Goal: Communication & Community: Participate in discussion

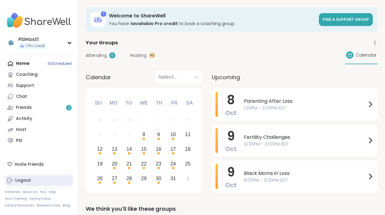
click at [24, 178] on div "Logout" at bounding box center [23, 181] width 16 height 6
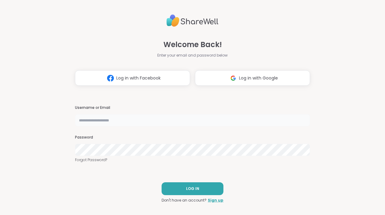
click at [122, 125] on input "text" at bounding box center [192, 120] width 235 height 12
click at [161, 121] on input "text" at bounding box center [192, 120] width 235 height 12
click at [0, 215] on nordpass-portal at bounding box center [0, 215] width 0 height 0
type input "********"
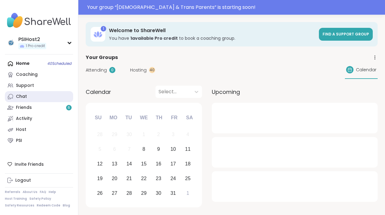
click at [44, 98] on link "Chat" at bounding box center [39, 96] width 68 height 11
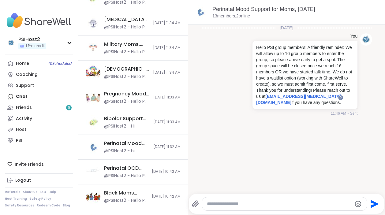
scroll to position [230, 0]
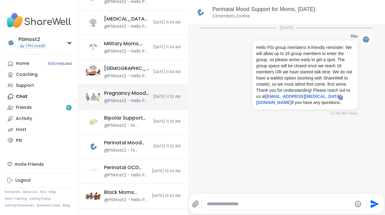
click at [123, 96] on div "Pregnancy Mood Support, [DATE]" at bounding box center [127, 93] width 46 height 7
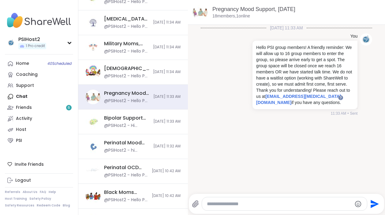
click at [229, 204] on textarea "Type your message" at bounding box center [279, 204] width 145 height 6
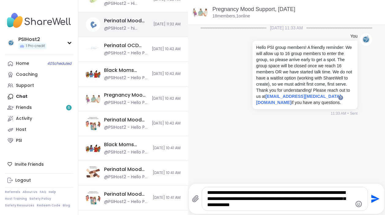
scroll to position [358, 0]
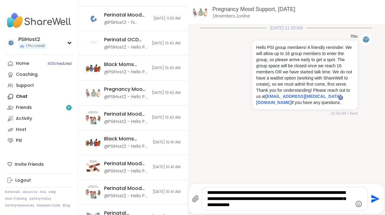
drag, startPoint x: 307, startPoint y: 205, endPoint x: 239, endPoint y: 196, distance: 67.8
click at [220, 196] on textarea "**********" at bounding box center [279, 199] width 145 height 18
click at [324, 208] on textarea "**********" at bounding box center [279, 199] width 145 height 18
type textarea "**********"
click at [374, 200] on icon "Send" at bounding box center [375, 199] width 8 height 8
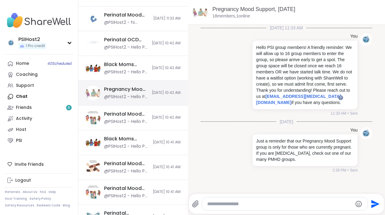
click at [127, 94] on div "@PSIHost2 - Hello PSI group members! A friendly reminder: We will allow up to 1…" at bounding box center [126, 97] width 44 height 6
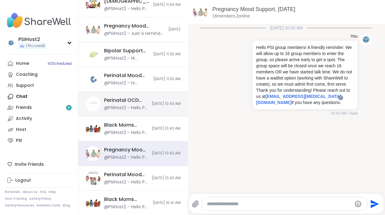
scroll to position [296, 0]
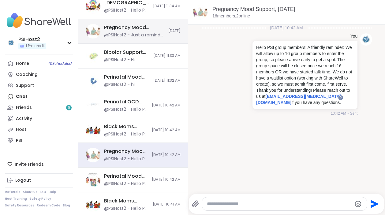
click at [140, 29] on div "Pregnancy Mood Support, [DATE]" at bounding box center [134, 27] width 61 height 7
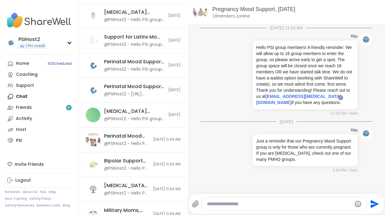
scroll to position [66, 0]
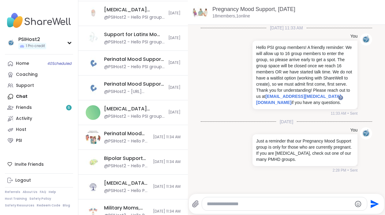
click at [136, 111] on div "[MEDICAL_DATA] [MEDICAL_DATA] Support, [DATE]" at bounding box center [134, 109] width 61 height 7
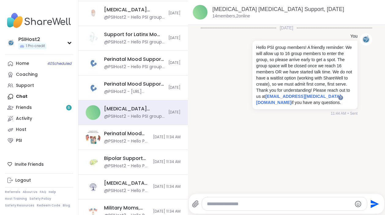
scroll to position [0, 0]
